Goal: Information Seeking & Learning: Learn about a topic

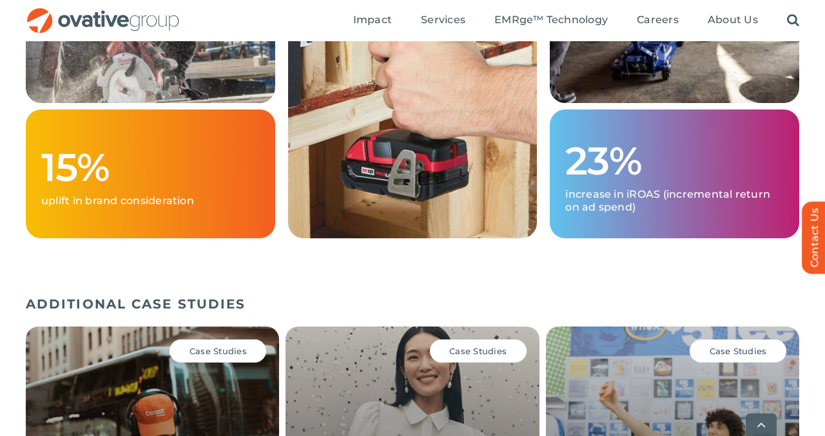
scroll to position [2119, 0]
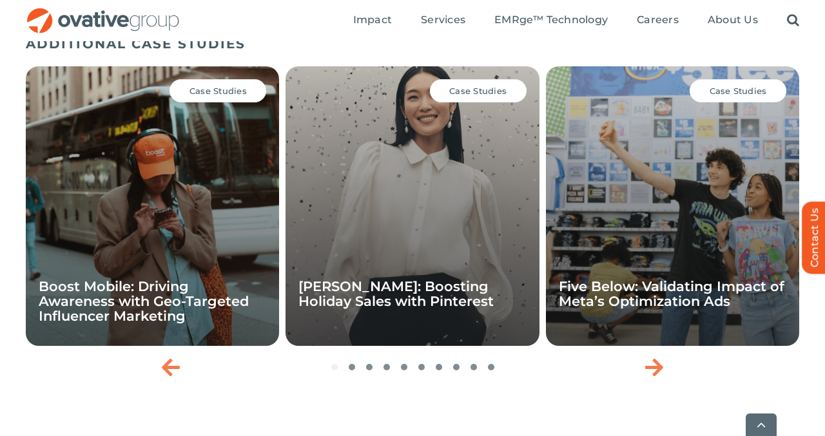
click at [97, 203] on div "Case Studies Boost Mobile: Driving Awareness with Geo-Targeted Influencer Marke…" at bounding box center [152, 206] width 253 height 280
click at [255, 99] on div "Case Studies" at bounding box center [217, 90] width 97 height 23
click at [212, 202] on div "Case Studies Boost Mobile: Driving Awareness with Geo-Targeted Influencer Marke…" at bounding box center [152, 206] width 253 height 280
click at [193, 93] on span "Case Studies" at bounding box center [217, 91] width 57 height 10
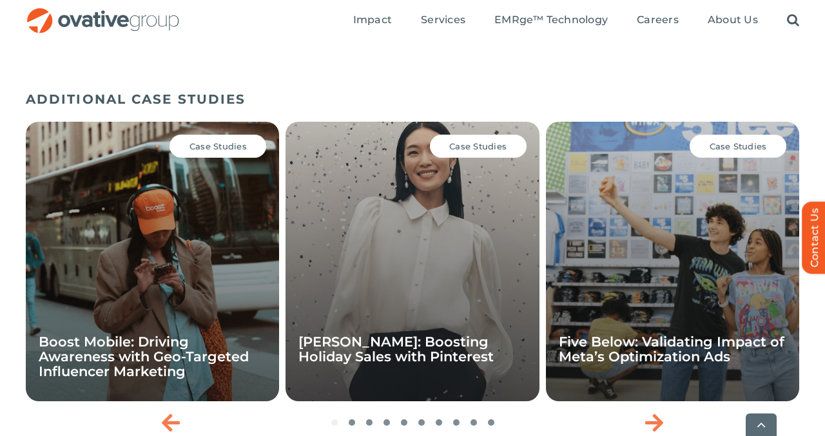
scroll to position [2053, 0]
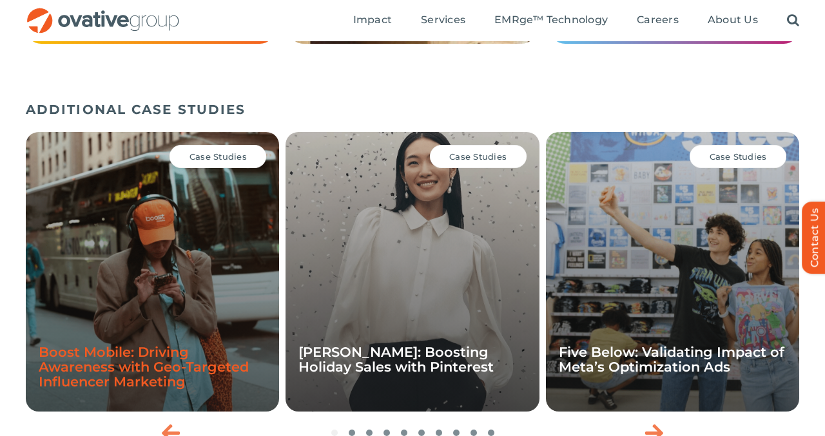
click at [147, 380] on link "Boost Mobile: Driving Awareness with Geo-Targeted Influencer Marketing" at bounding box center [144, 367] width 210 height 46
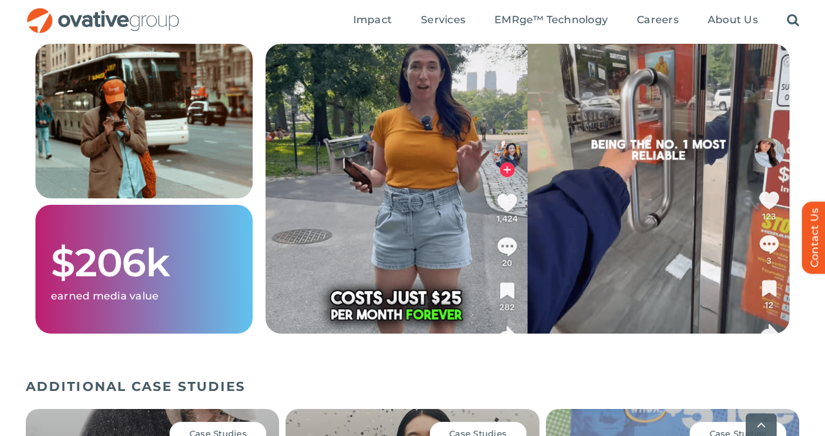
scroll to position [2073, 0]
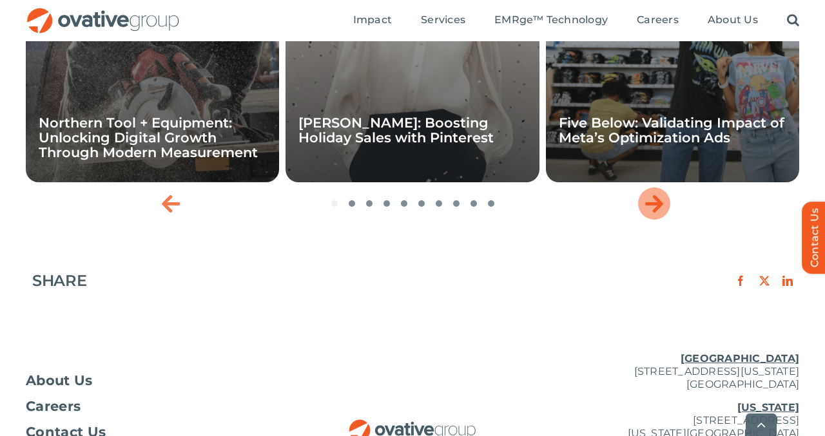
click at [655, 209] on icon "Next slide" at bounding box center [654, 203] width 18 height 21
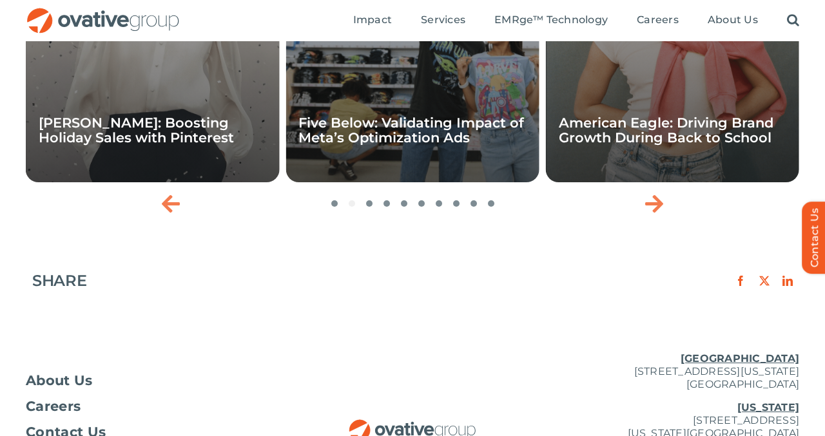
scroll to position [1955, 0]
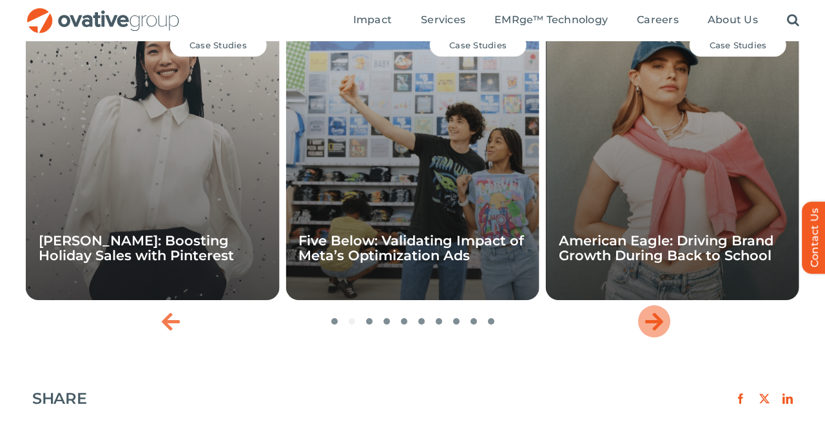
click at [669, 321] on div "Next slide" at bounding box center [654, 321] width 32 height 32
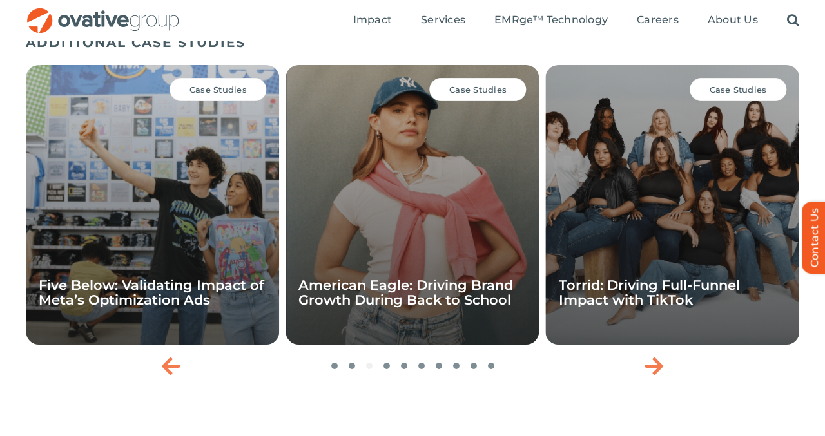
scroll to position [1905, 0]
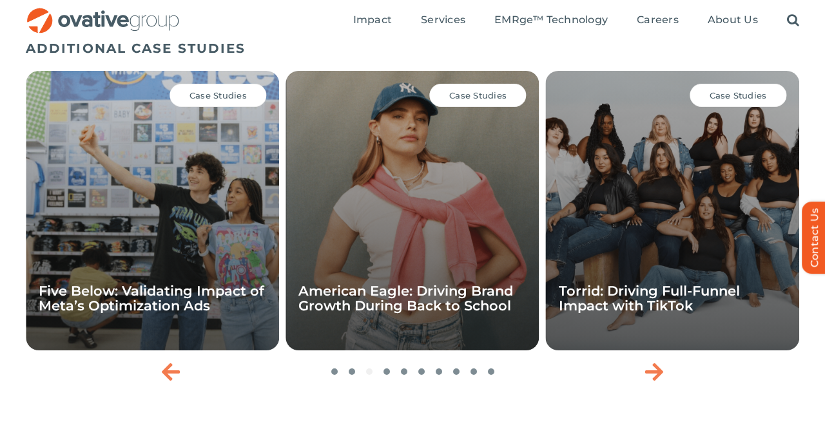
click at [477, 298] on link "American Eagle: Driving Brand Growth During Back to School" at bounding box center [405, 298] width 215 height 31
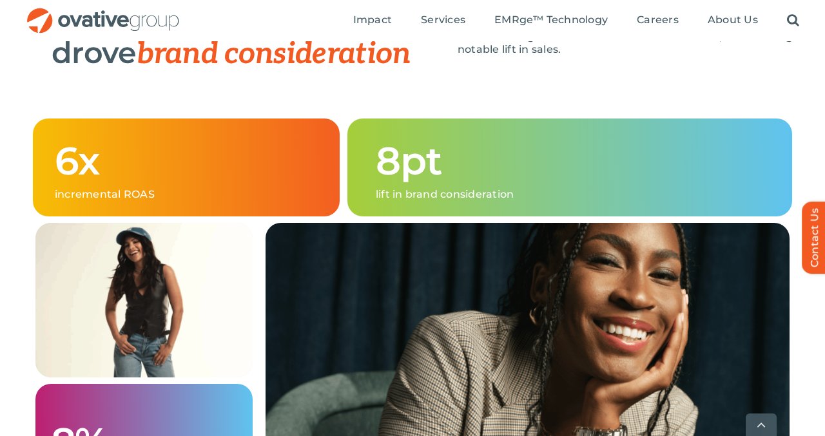
scroll to position [1411, 0]
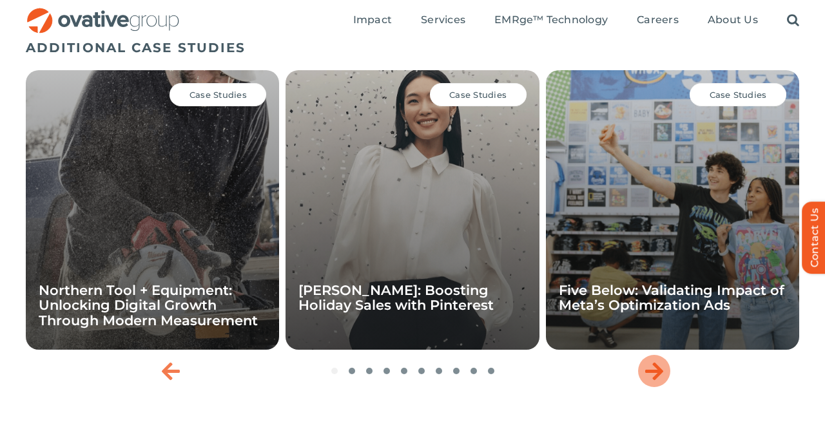
click at [645, 381] on icon "Next slide" at bounding box center [654, 371] width 18 height 21
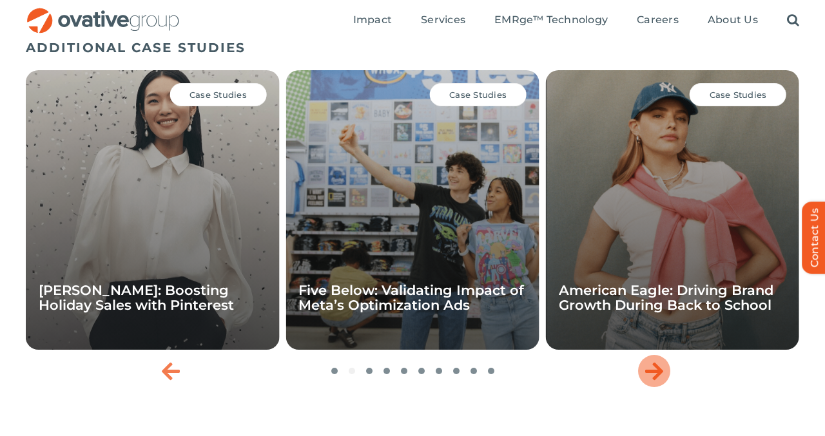
click at [645, 381] on icon "Next slide" at bounding box center [654, 371] width 18 height 21
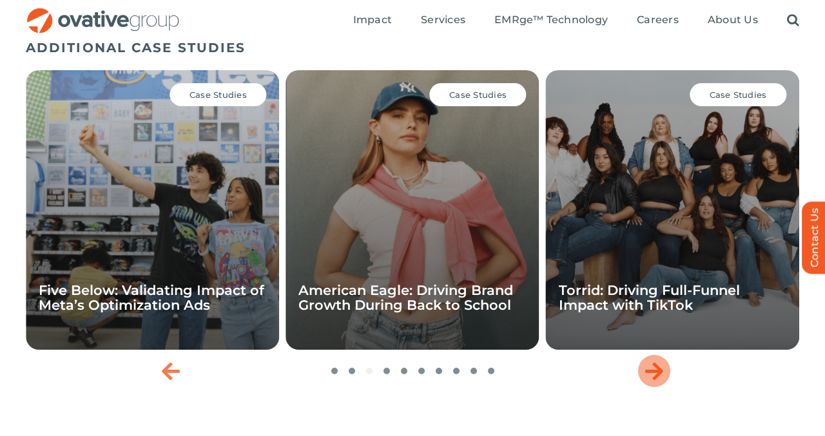
click at [645, 381] on icon "Next slide" at bounding box center [654, 371] width 18 height 21
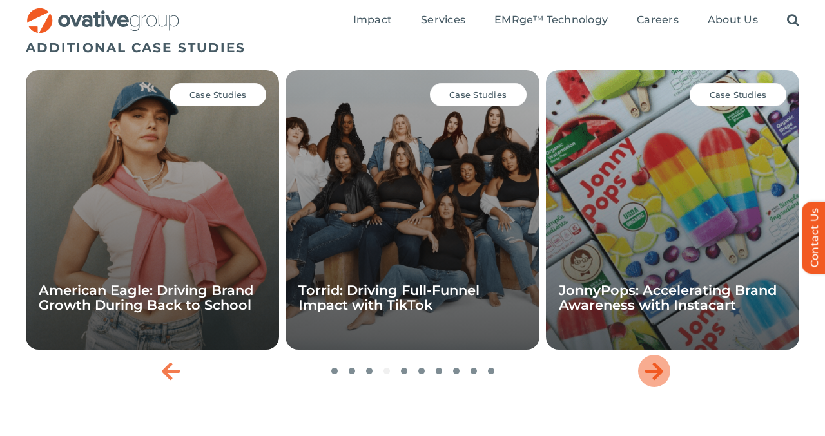
click at [645, 381] on icon "Next slide" at bounding box center [654, 371] width 18 height 21
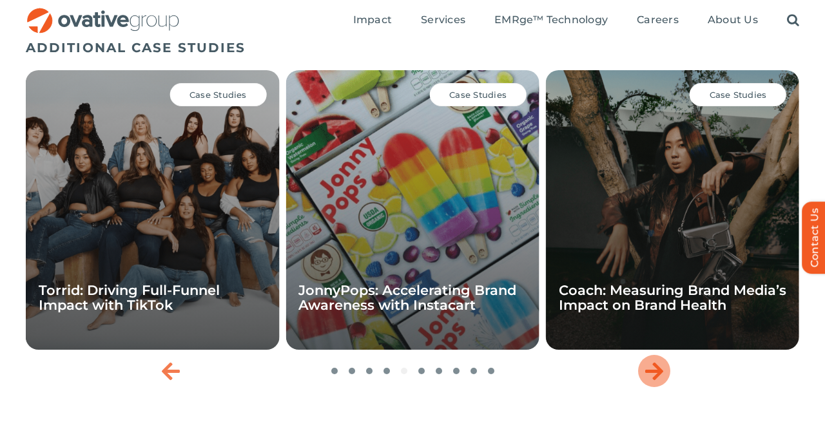
click at [645, 381] on icon "Next slide" at bounding box center [654, 371] width 18 height 21
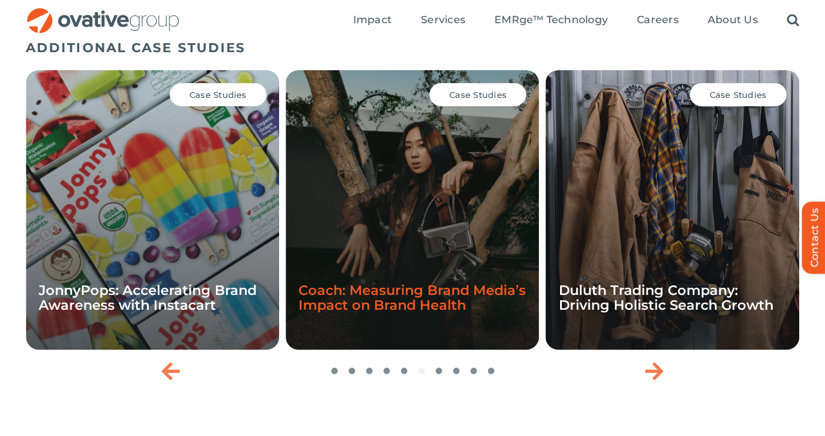
click at [374, 300] on link "Coach: Measuring Brand Media’s Impact on Brand Health" at bounding box center [411, 297] width 227 height 31
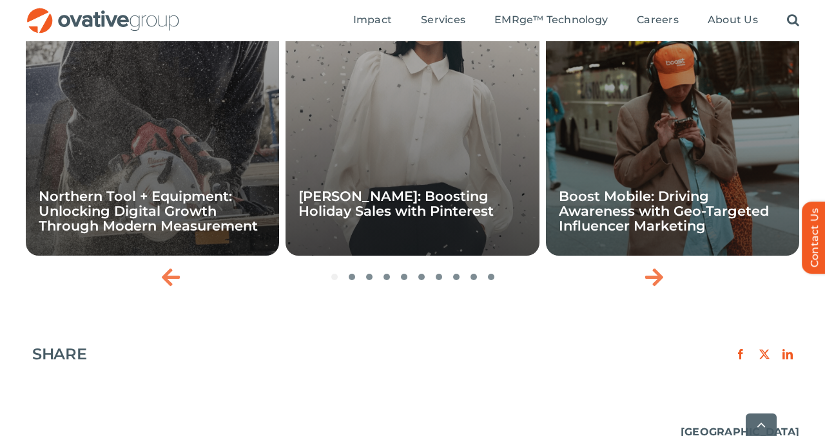
scroll to position [1966, 0]
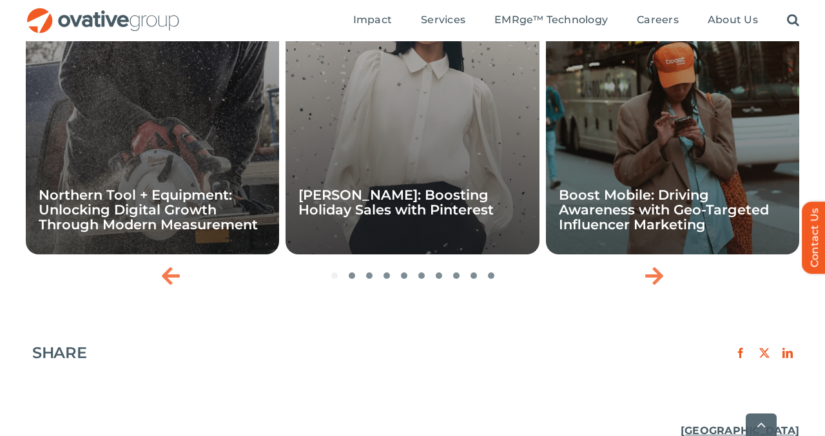
click at [458, 272] on div at bounding box center [412, 275] width 773 height 6
click at [670, 276] on div "Case Studies Northern Tool + Equipment: Unlocking Digital Growth Through Modern…" at bounding box center [412, 131] width 773 height 322
click at [650, 269] on icon "Next slide" at bounding box center [654, 275] width 18 height 21
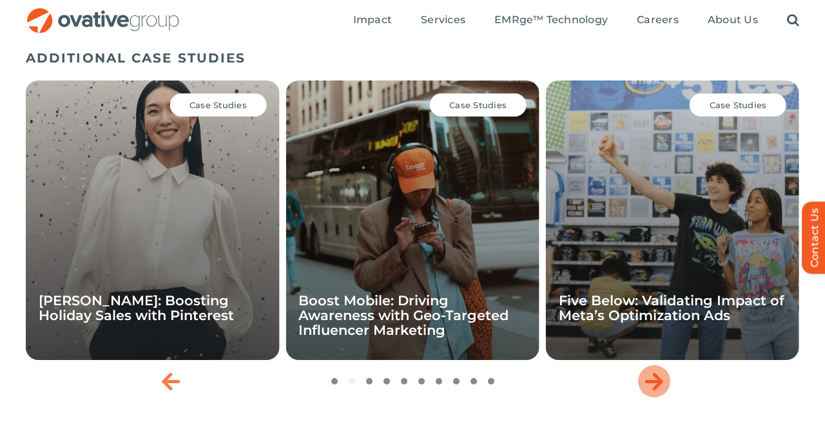
scroll to position [1858, 0]
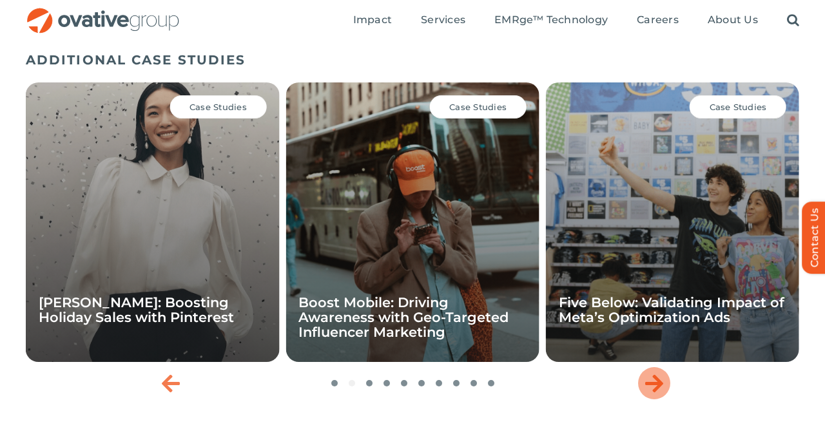
click at [658, 374] on icon "Next slide" at bounding box center [654, 383] width 18 height 21
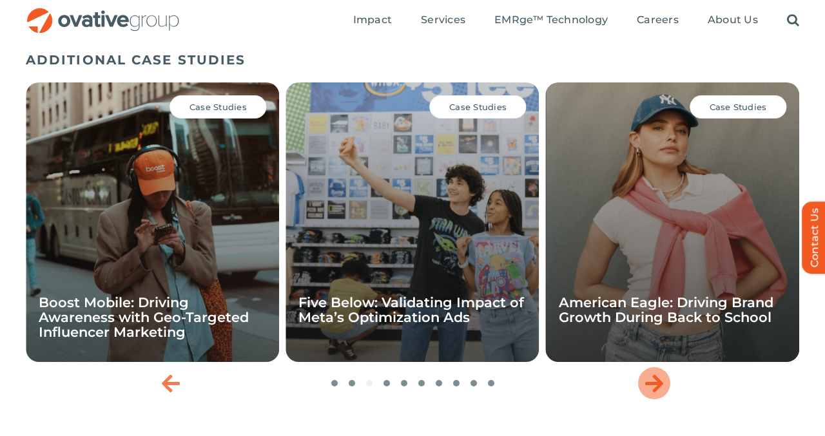
click at [658, 374] on icon "Next slide" at bounding box center [654, 383] width 18 height 21
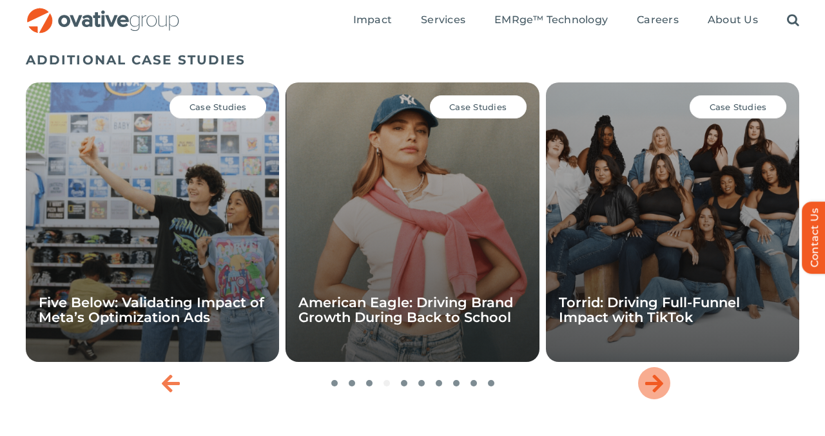
click at [658, 374] on icon "Next slide" at bounding box center [654, 383] width 18 height 21
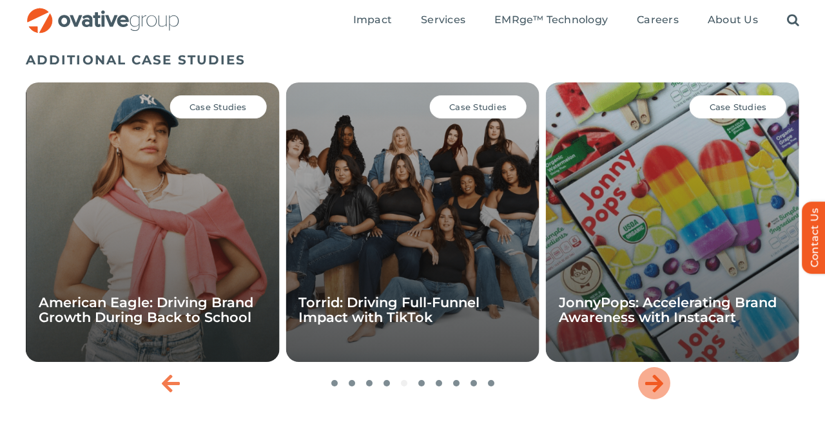
click at [658, 374] on icon "Next slide" at bounding box center [654, 383] width 18 height 21
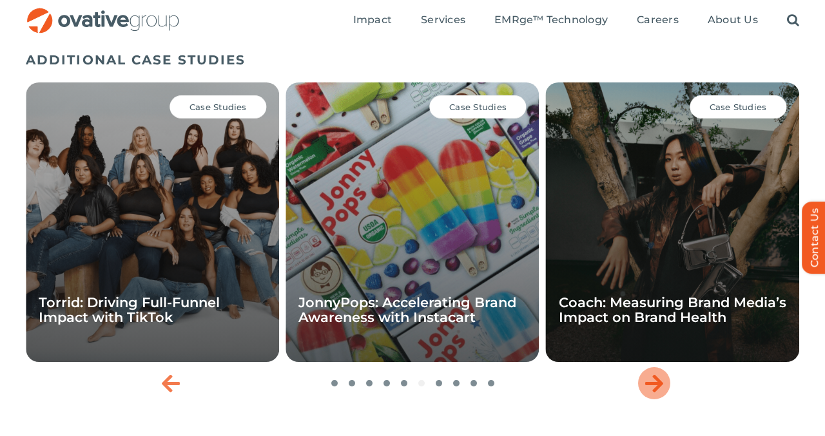
click at [658, 374] on icon "Next slide" at bounding box center [654, 383] width 18 height 21
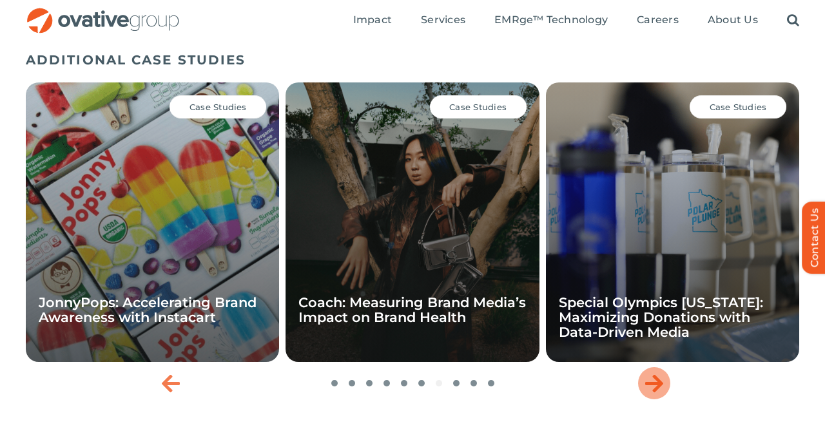
click at [658, 374] on icon "Next slide" at bounding box center [654, 383] width 18 height 21
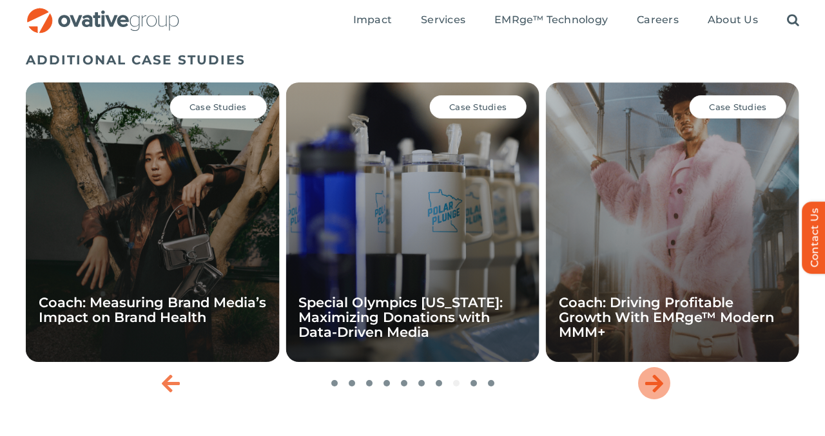
click at [658, 374] on icon "Next slide" at bounding box center [654, 383] width 18 height 21
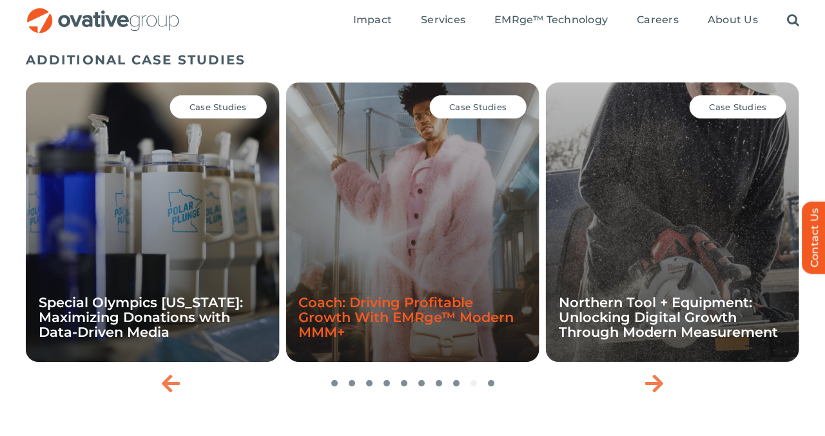
click at [386, 301] on link "Coach: Driving Profitable Growth With EMRge™ Modern MMM+" at bounding box center [405, 317] width 215 height 46
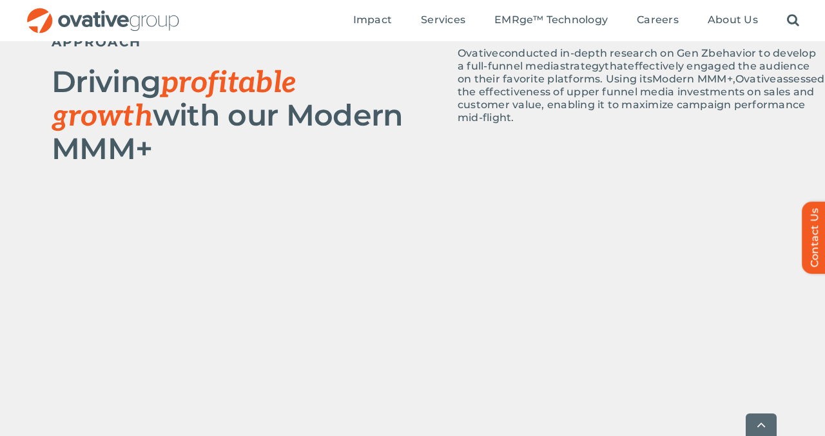
scroll to position [788, 0]
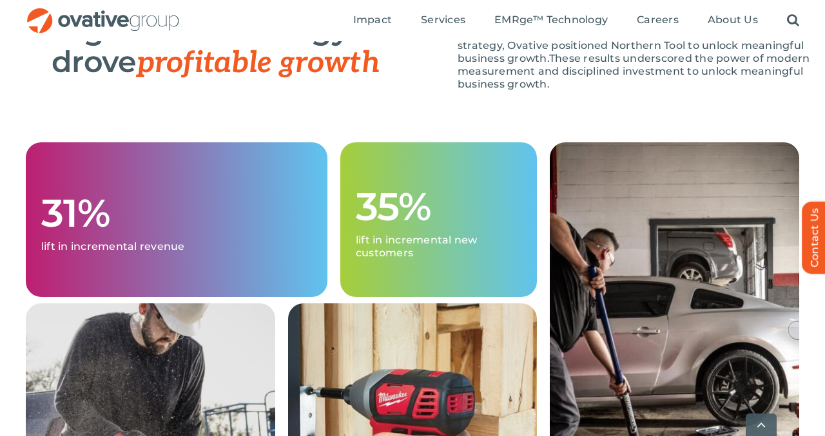
scroll to position [1540, 0]
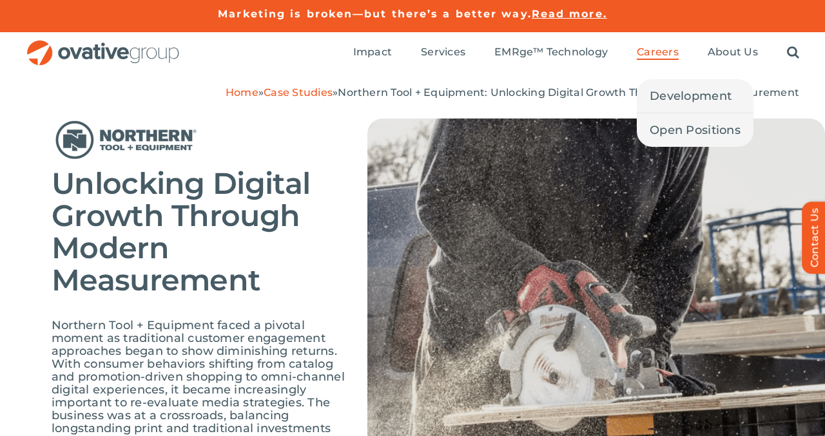
click at [649, 54] on span "Careers" at bounding box center [657, 52] width 42 height 13
